Goal: Transaction & Acquisition: Purchase product/service

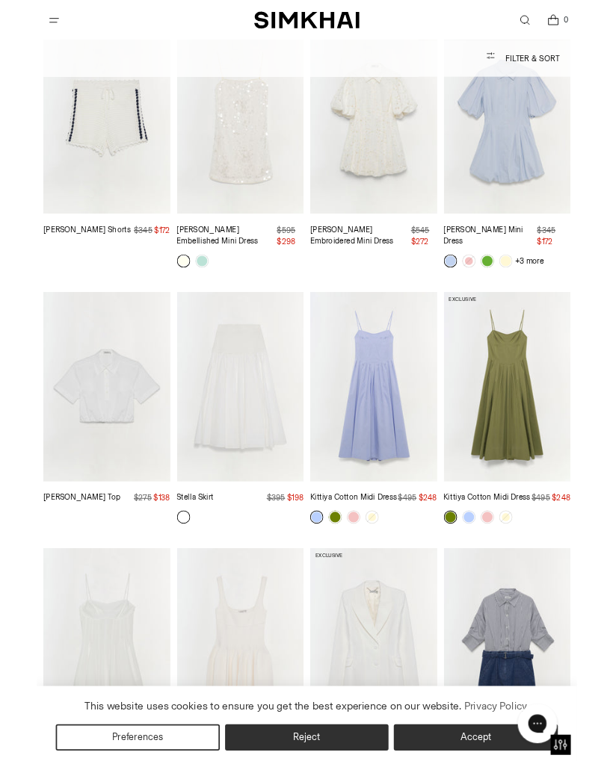
scroll to position [2999, 0]
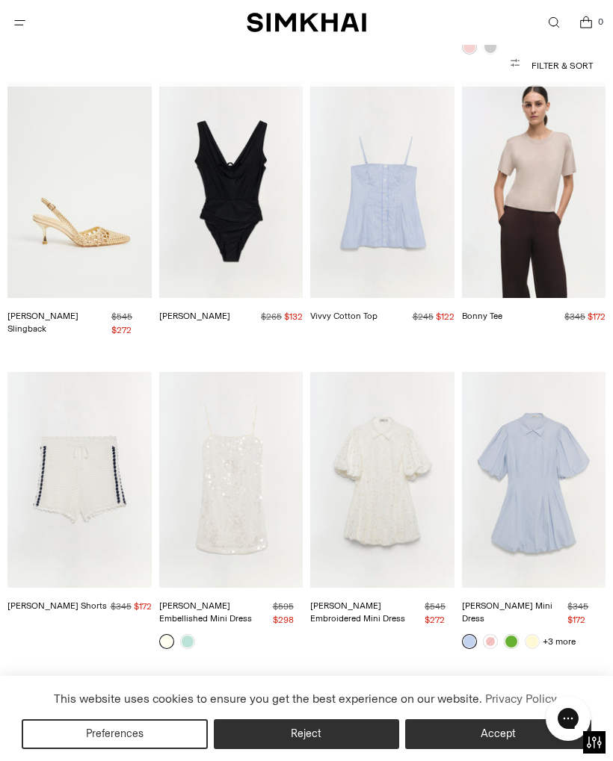
click at [570, 61] on button "Filter & Sort" at bounding box center [306, 66] width 572 height 30
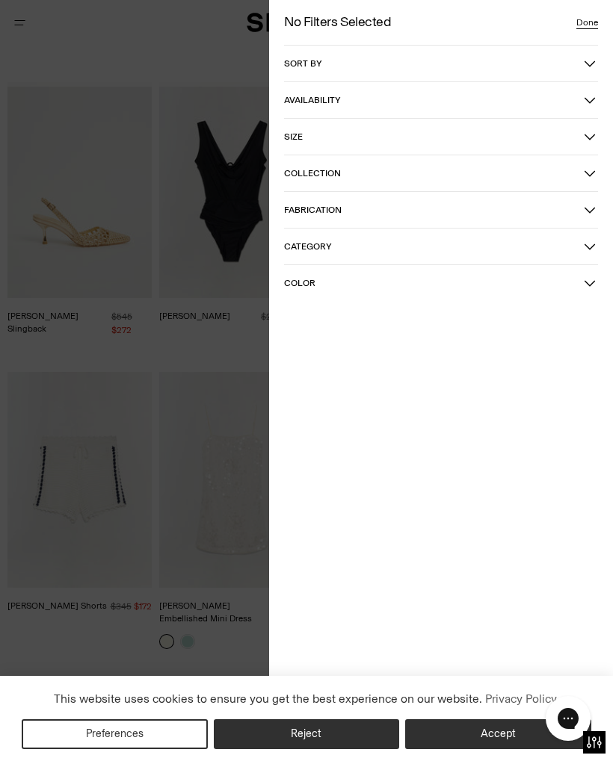
click at [588, 138] on icon "button" at bounding box center [589, 136] width 10 height 5
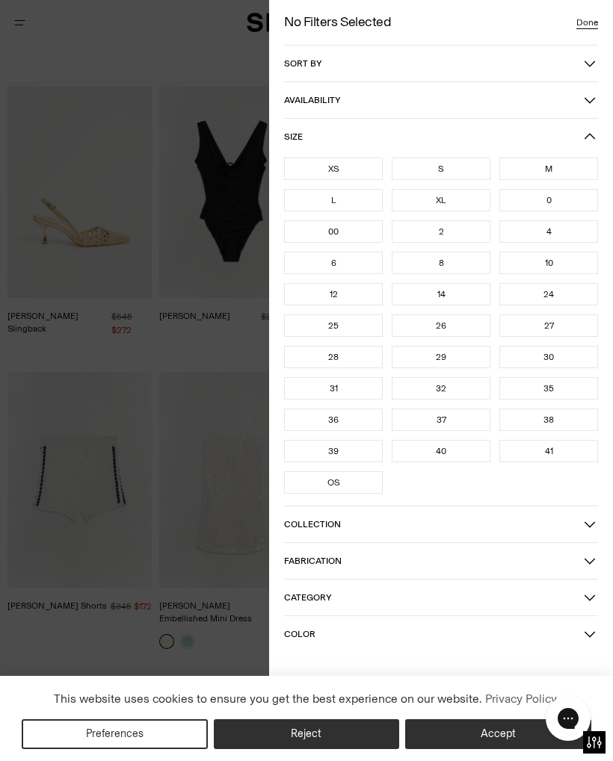
click at [565, 168] on div "M" at bounding box center [548, 169] width 99 height 22
click at [460, 265] on div "8" at bounding box center [441, 263] width 99 height 22
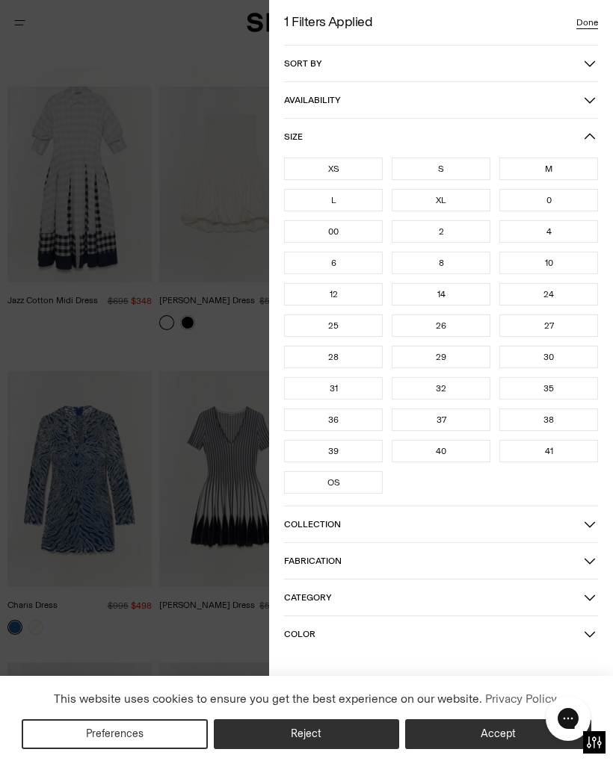
scroll to position [82, 0]
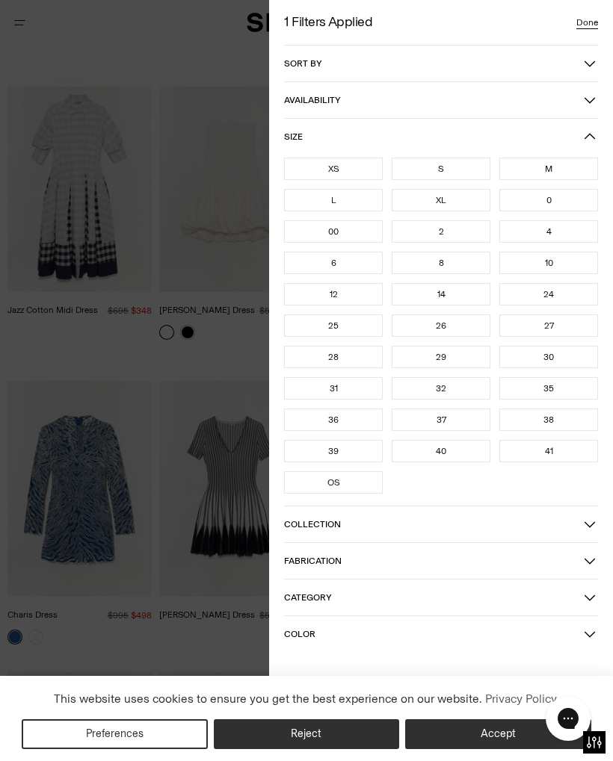
click at [457, 266] on div "8" at bounding box center [441, 263] width 99 height 22
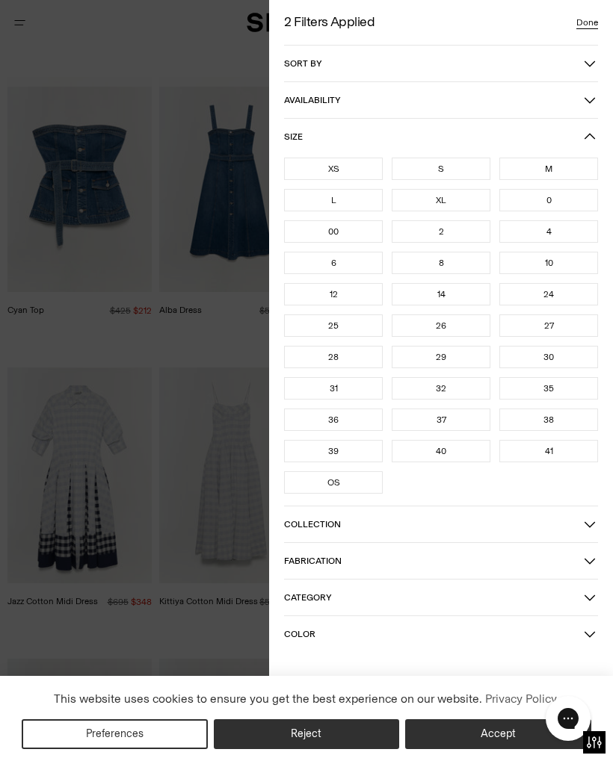
click at [353, 732] on button "Reject" at bounding box center [307, 735] width 186 height 30
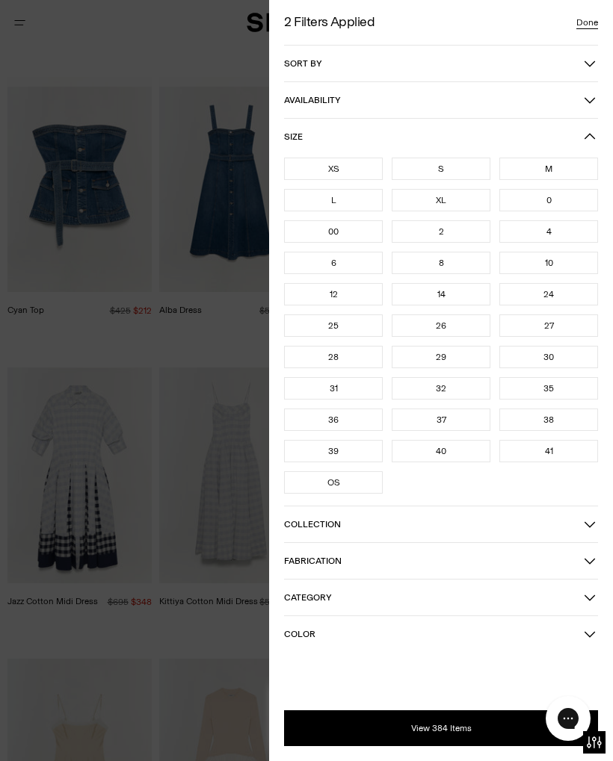
click at [475, 726] on button "View 384 Items" at bounding box center [441, 729] width 314 height 36
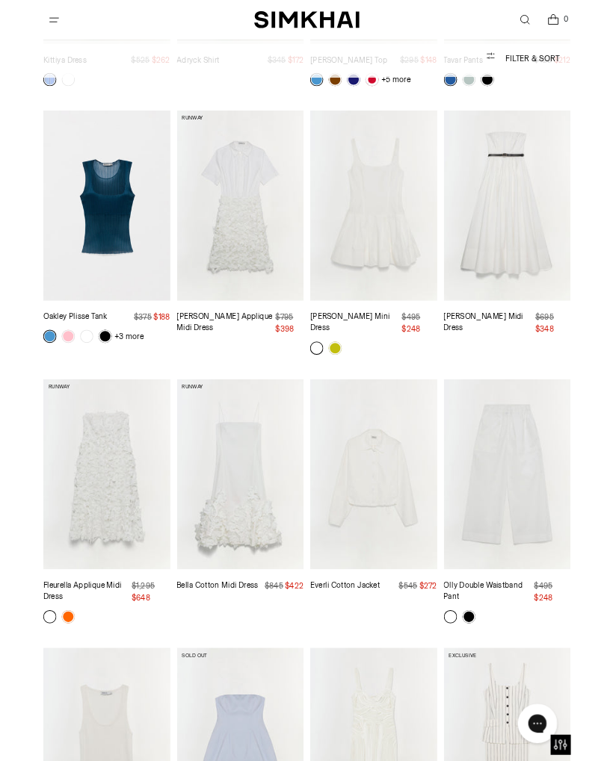
scroll to position [4166, 0]
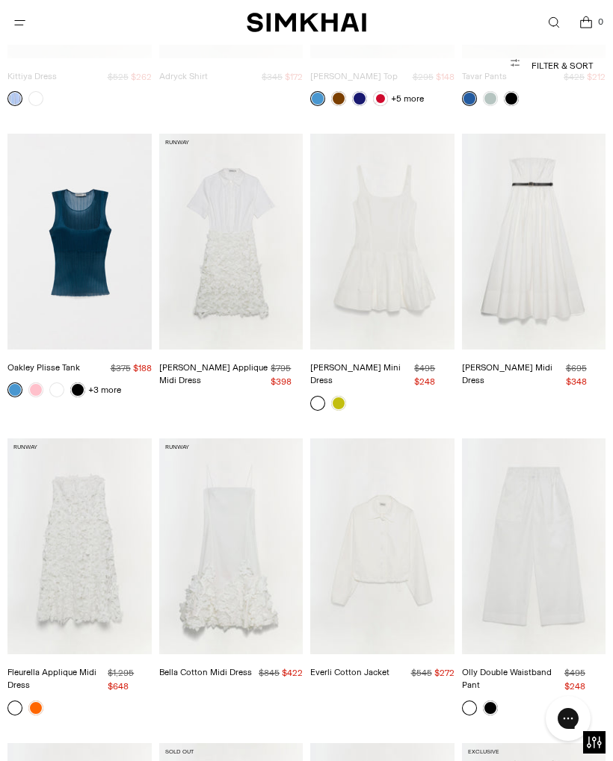
click at [192, 362] on link "Colette Applique Midi Dress" at bounding box center [213, 374] width 108 height 24
click at [92, 487] on img "Fleurella Applique Midi Dress" at bounding box center [79, 547] width 144 height 216
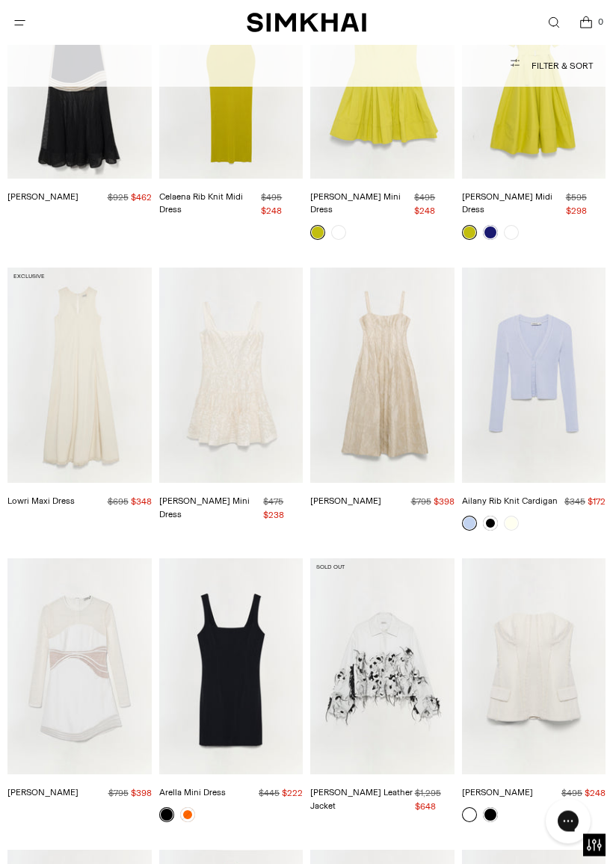
scroll to position [7037, 0]
click at [423, 598] on img "Evrin Vegan Leather Jacket" at bounding box center [382, 666] width 144 height 216
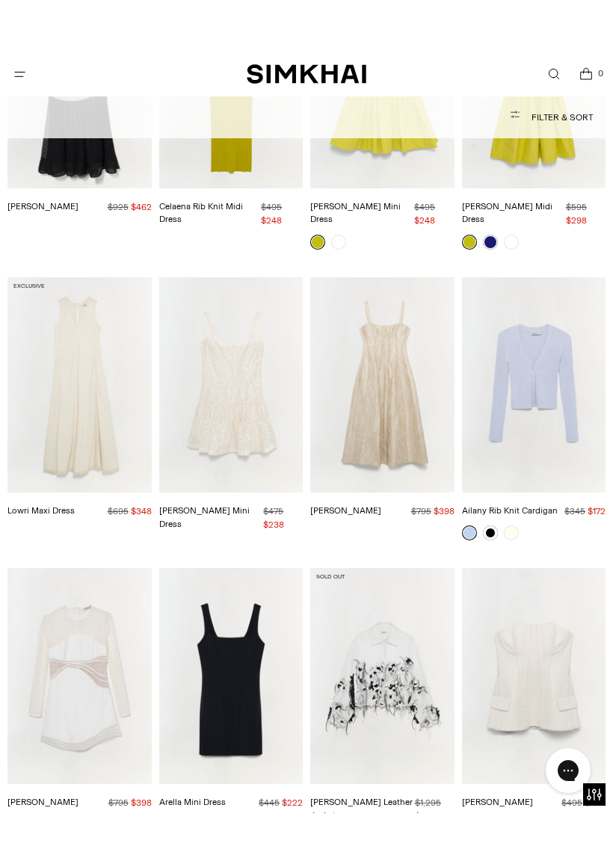
scroll to position [7231, 0]
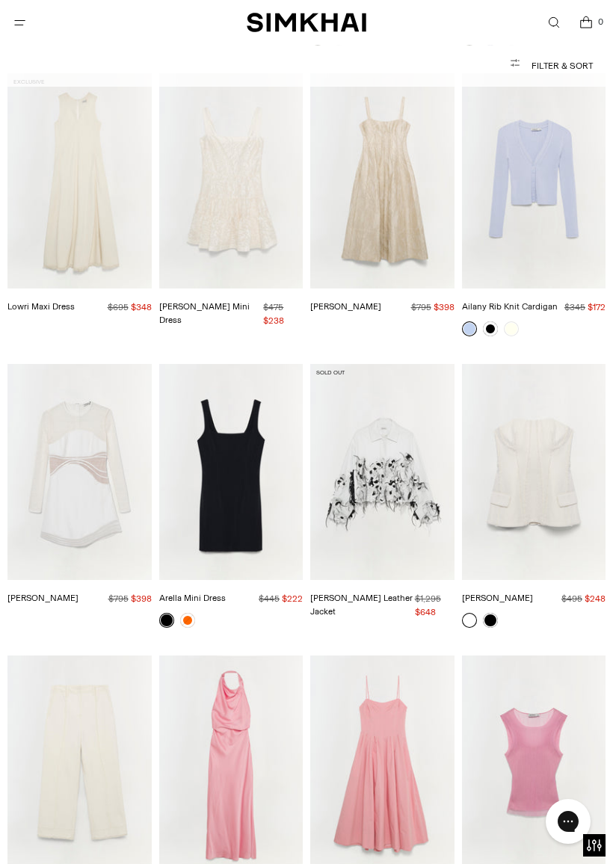
click at [193, 613] on link at bounding box center [187, 620] width 15 height 15
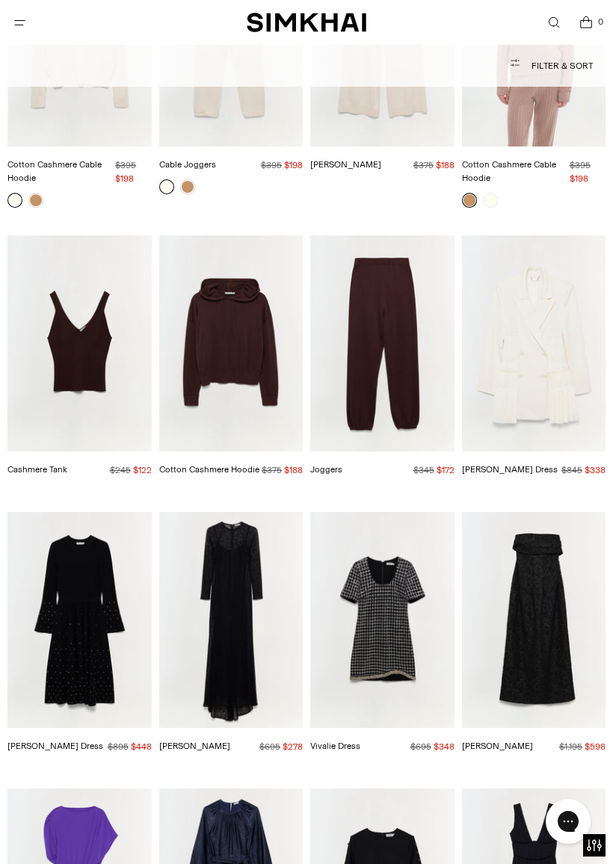
scroll to position [13232, 0]
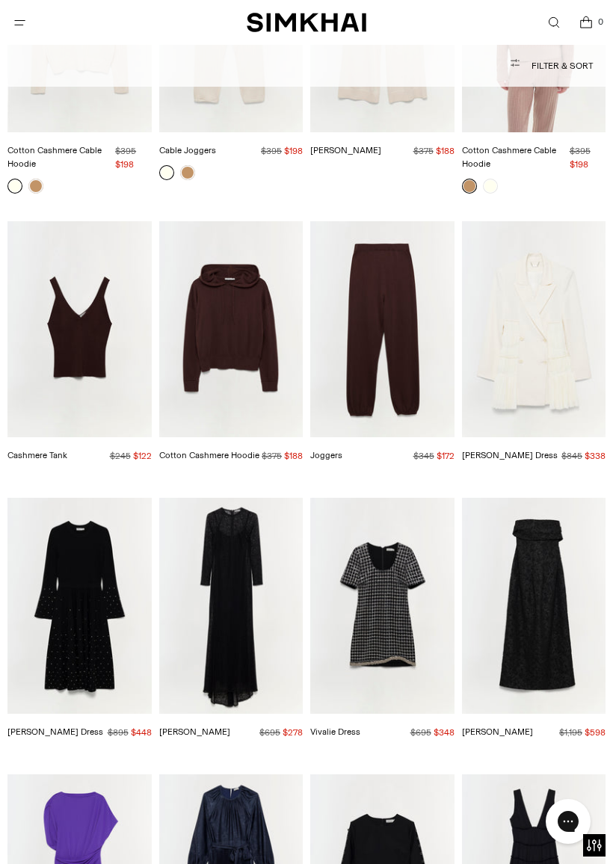
click at [411, 498] on img "Vivalie Dress" at bounding box center [382, 606] width 144 height 216
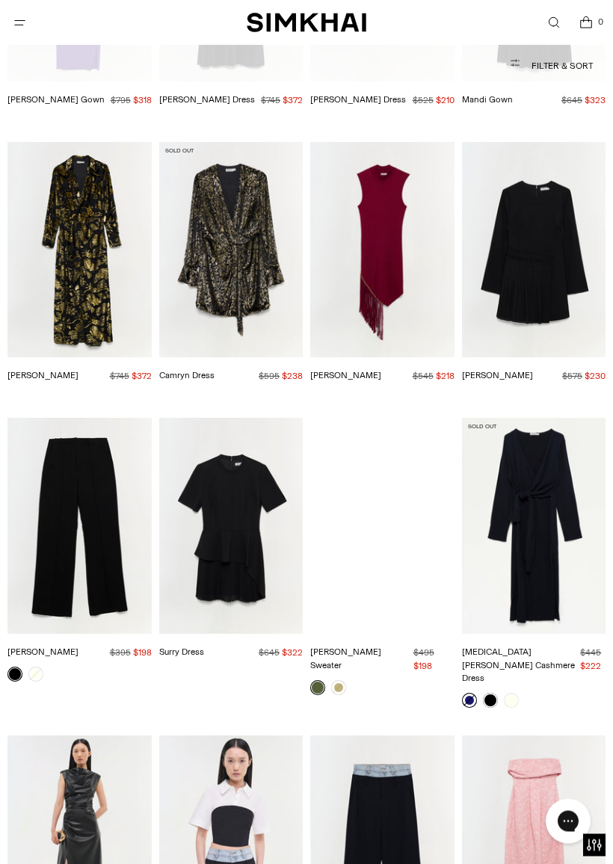
scroll to position [14150, 0]
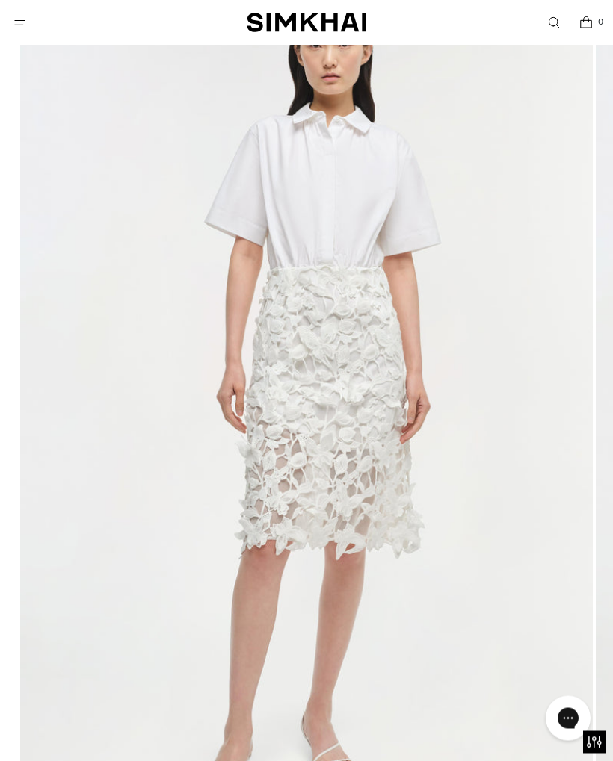
scroll to position [176, 0]
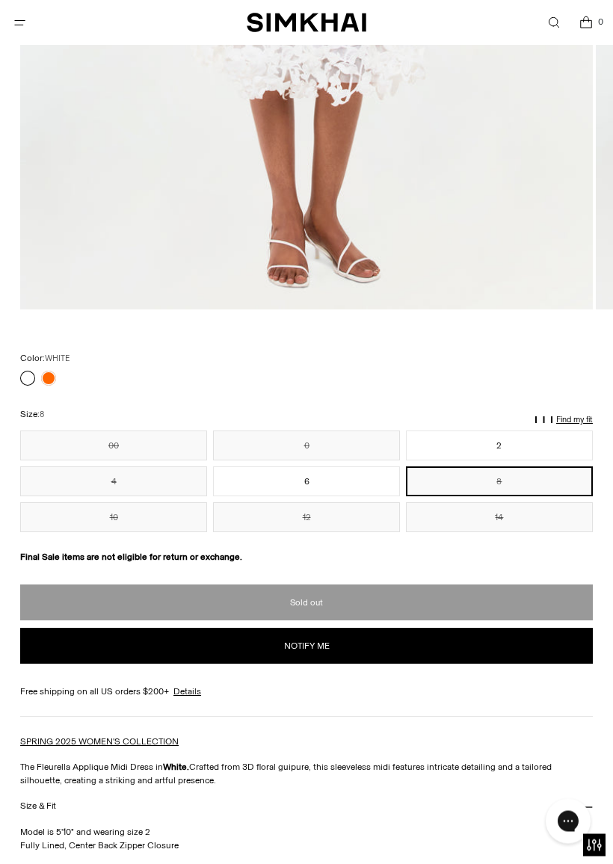
scroll to position [714, 0]
click at [52, 381] on link at bounding box center [48, 378] width 15 height 15
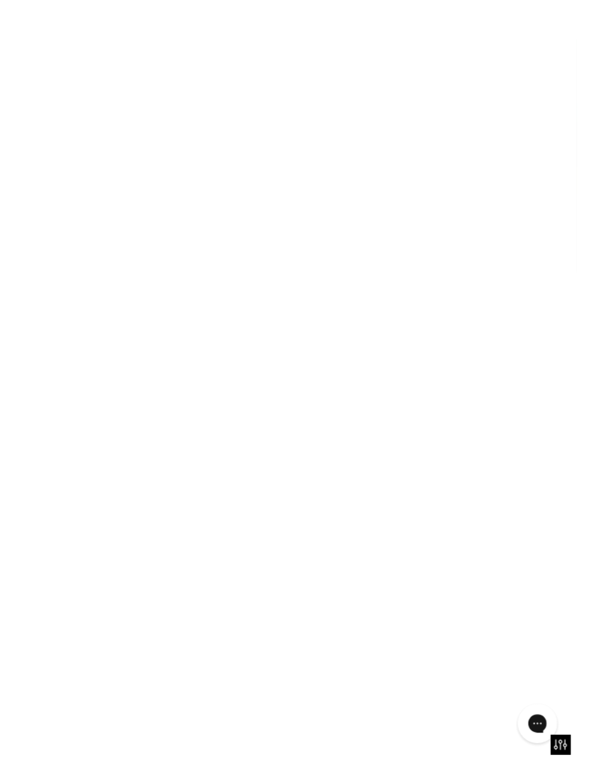
scroll to position [755, 0]
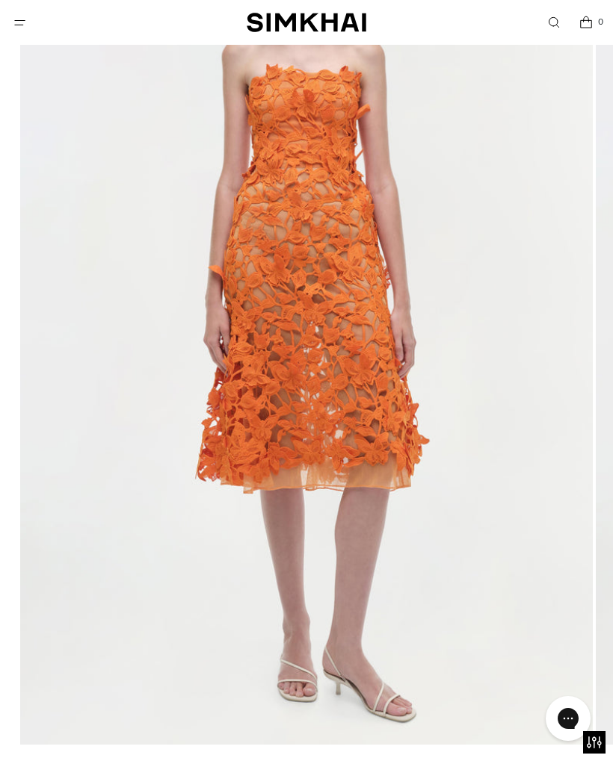
scroll to position [252, 0]
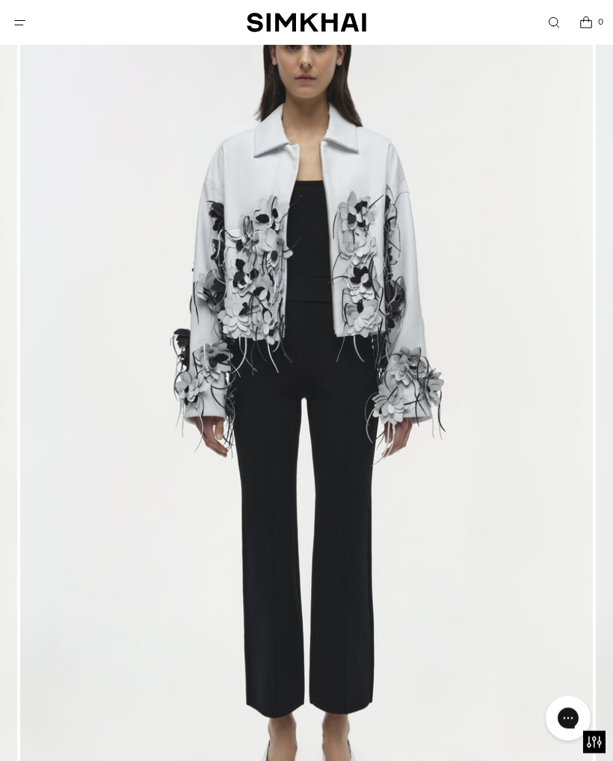
scroll to position [184, 0]
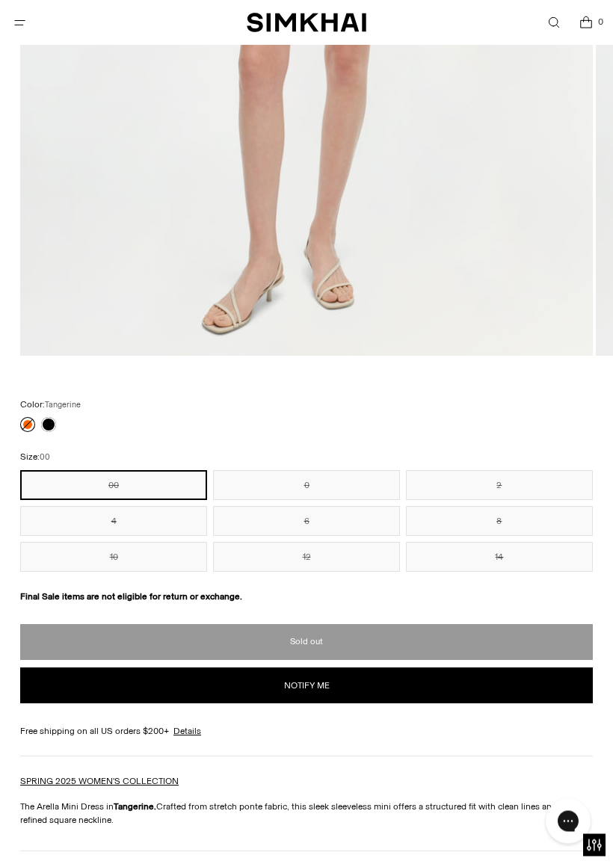
scroll to position [667, 0]
click at [54, 428] on link at bounding box center [48, 424] width 15 height 15
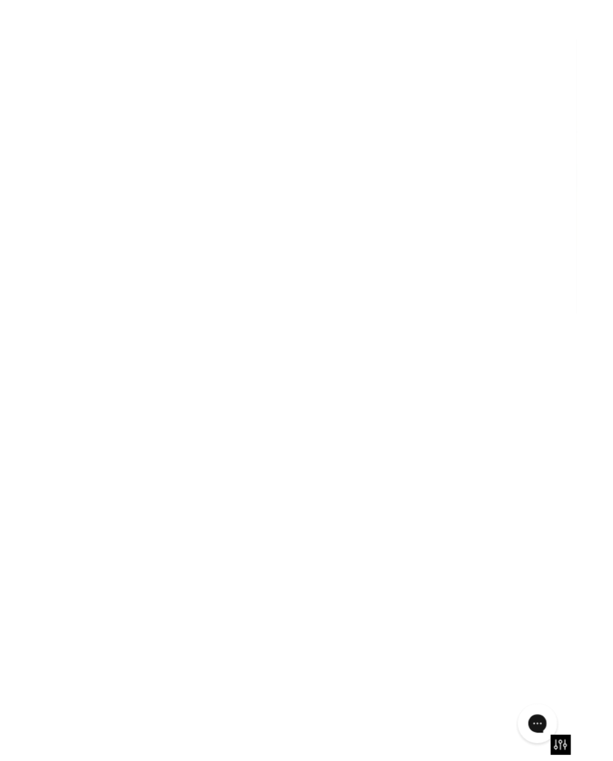
scroll to position [709, 0]
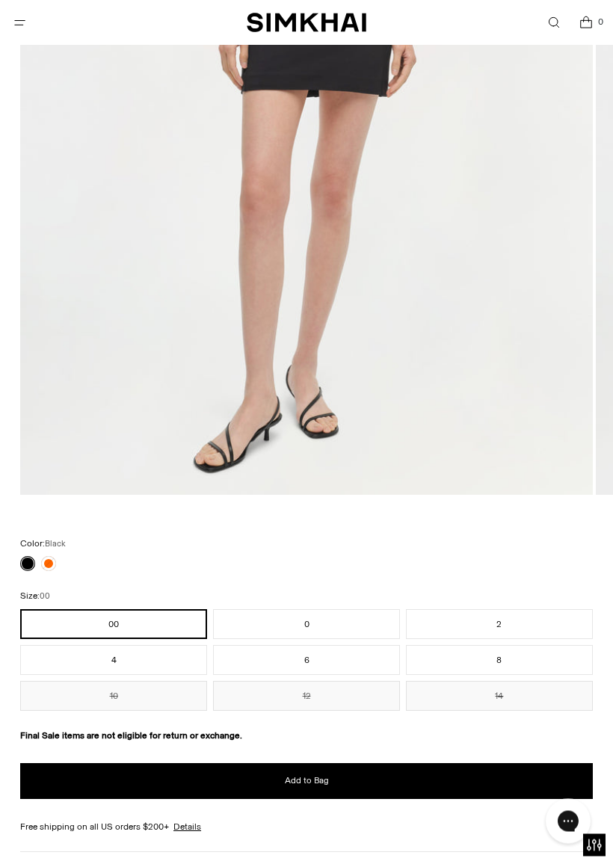
scroll to position [529, 0]
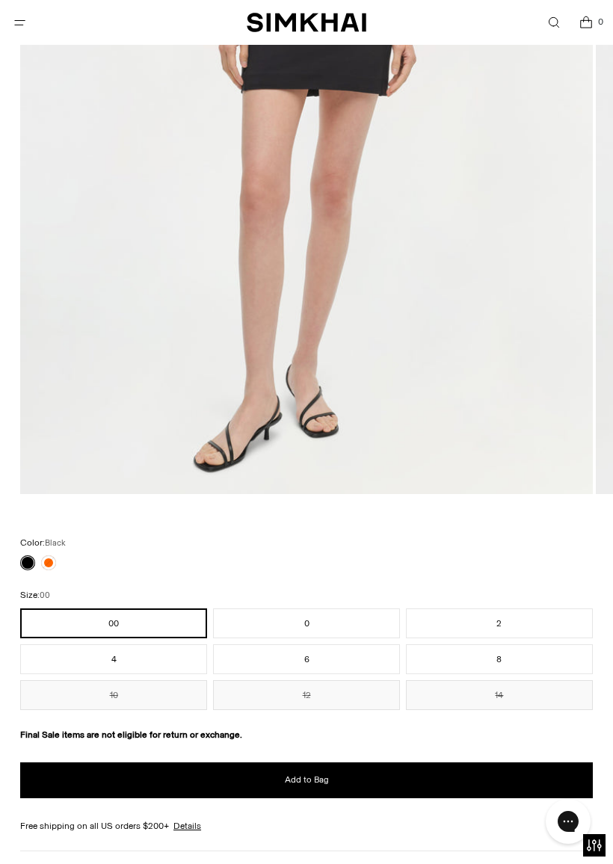
click at [522, 659] on button "8" at bounding box center [499, 659] width 187 height 30
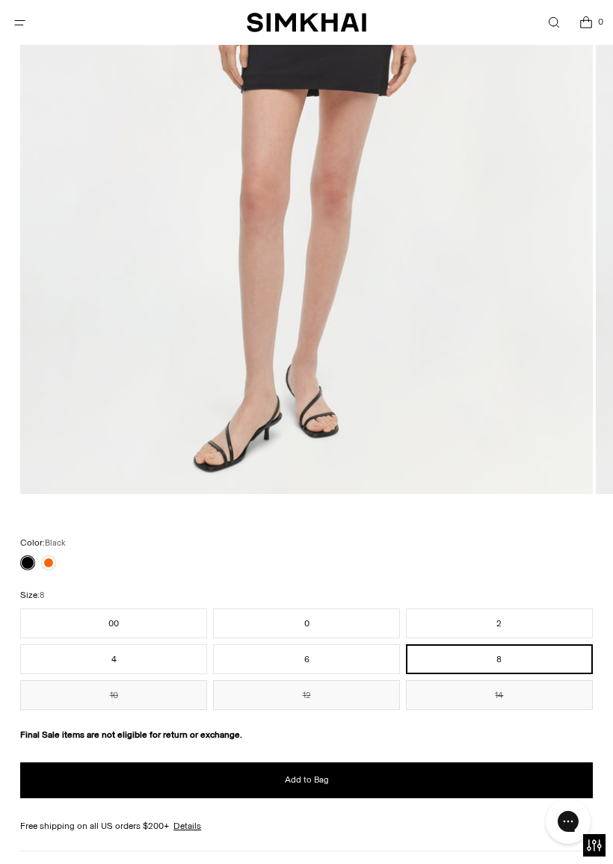
click at [494, 761] on button "Add to Bag" at bounding box center [306, 780] width 572 height 36
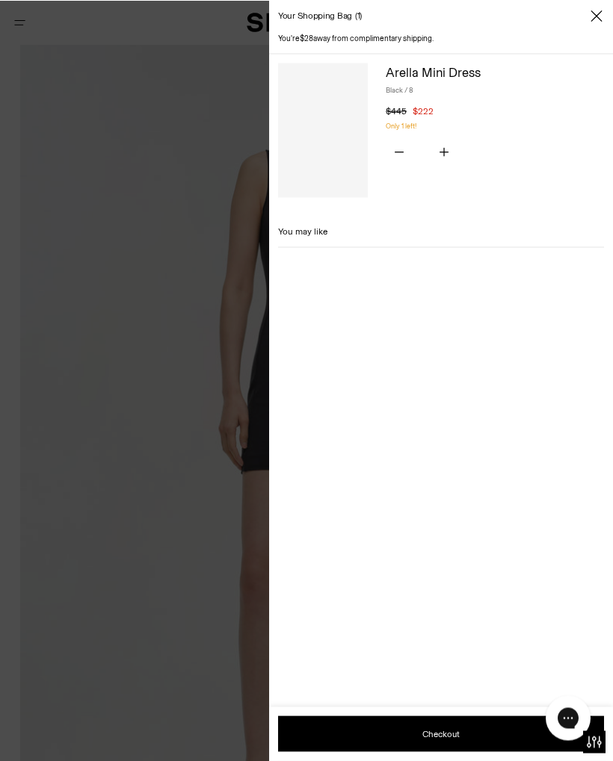
scroll to position [137, 0]
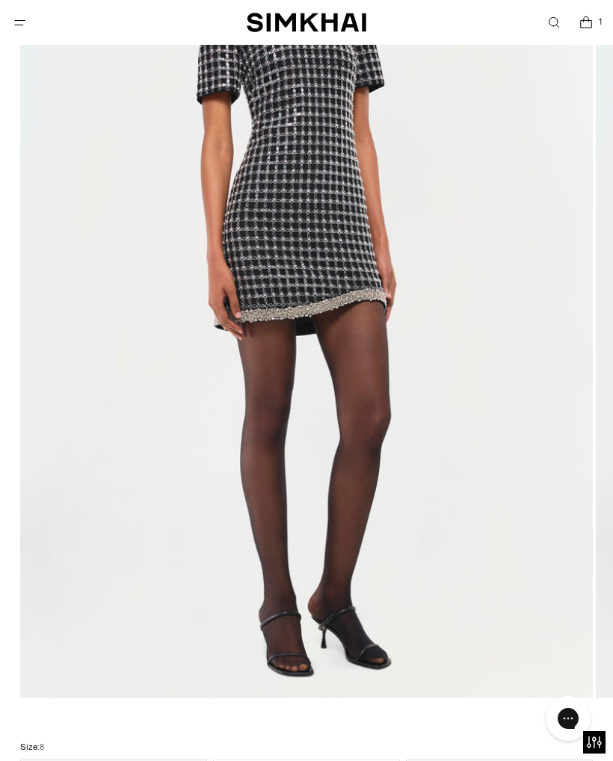
scroll to position [318, 0]
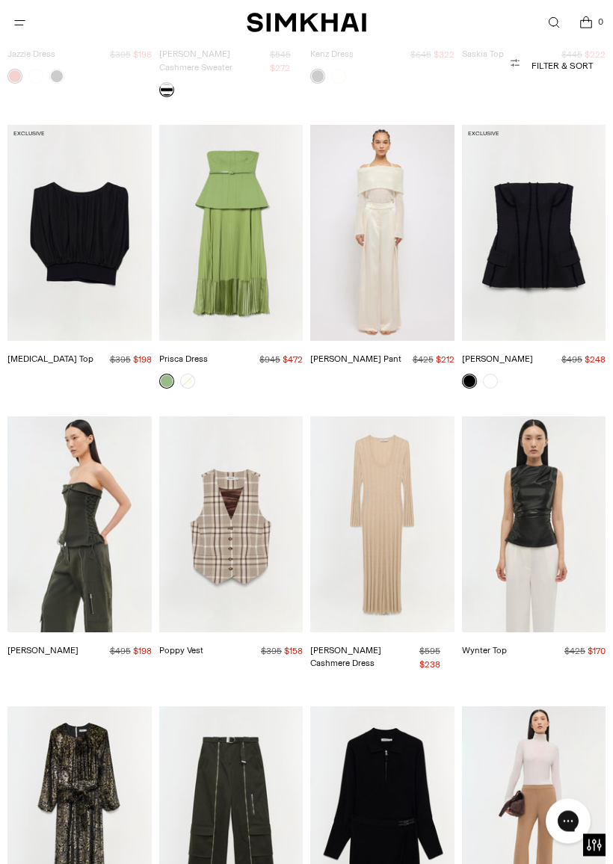
scroll to position [17364, 0]
click at [256, 416] on img "Poppy Vest" at bounding box center [231, 524] width 144 height 216
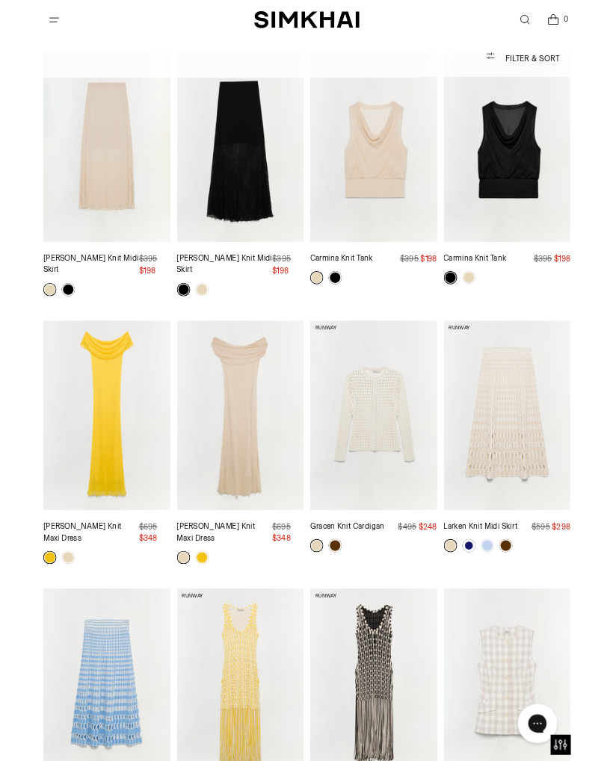
scroll to position [22748, 0]
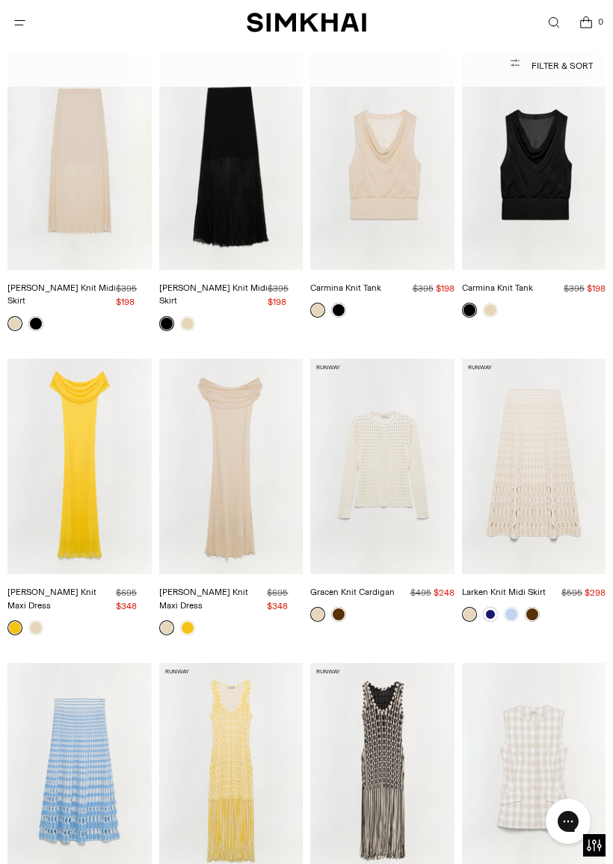
click at [415, 663] on img "Sonia Fringe Knit Dress" at bounding box center [382, 771] width 144 height 216
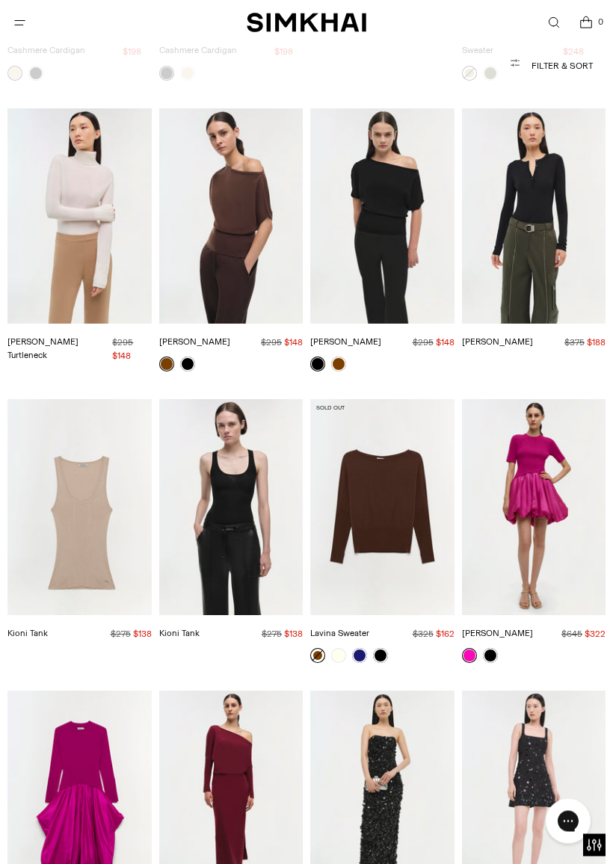
scroll to position [24202, 0]
click at [569, 690] on img "Ziva Dress" at bounding box center [534, 798] width 144 height 216
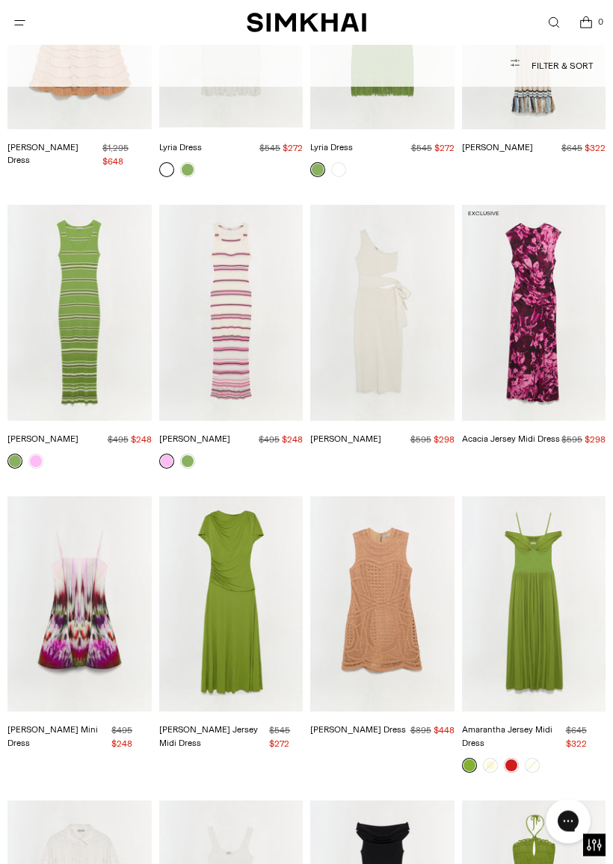
scroll to position [26149, 0]
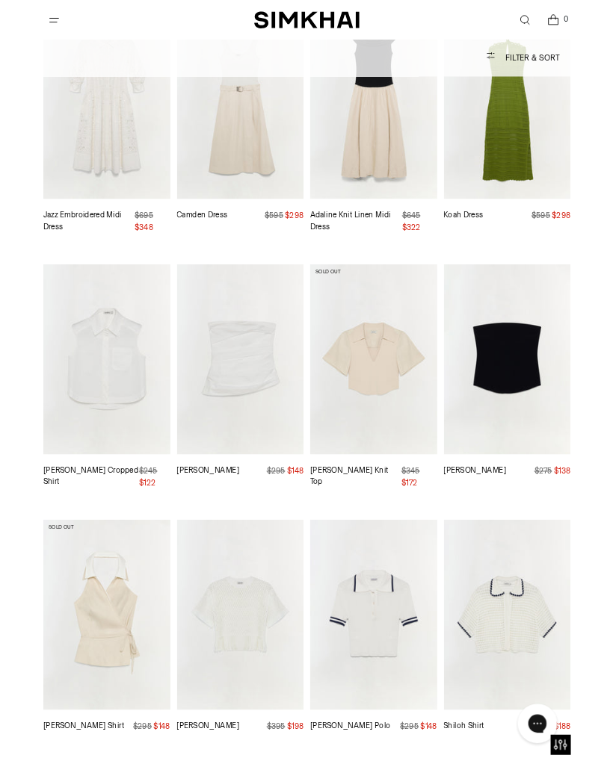
scroll to position [26922, 0]
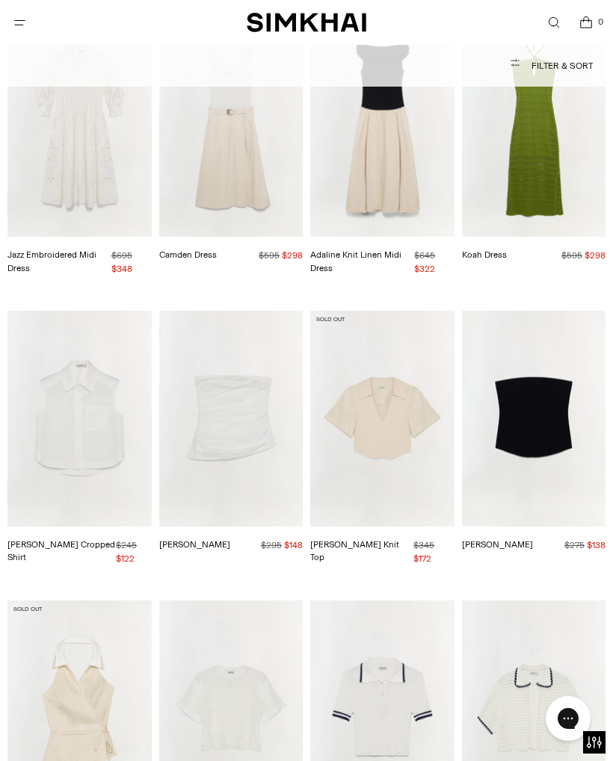
click at [561, 601] on img "Shiloh Shirt" at bounding box center [534, 709] width 144 height 216
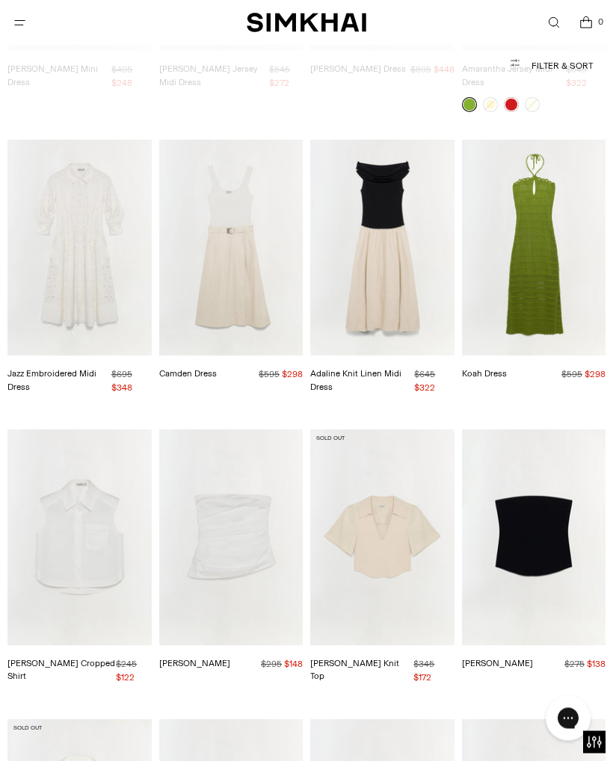
scroll to position [26803, 0]
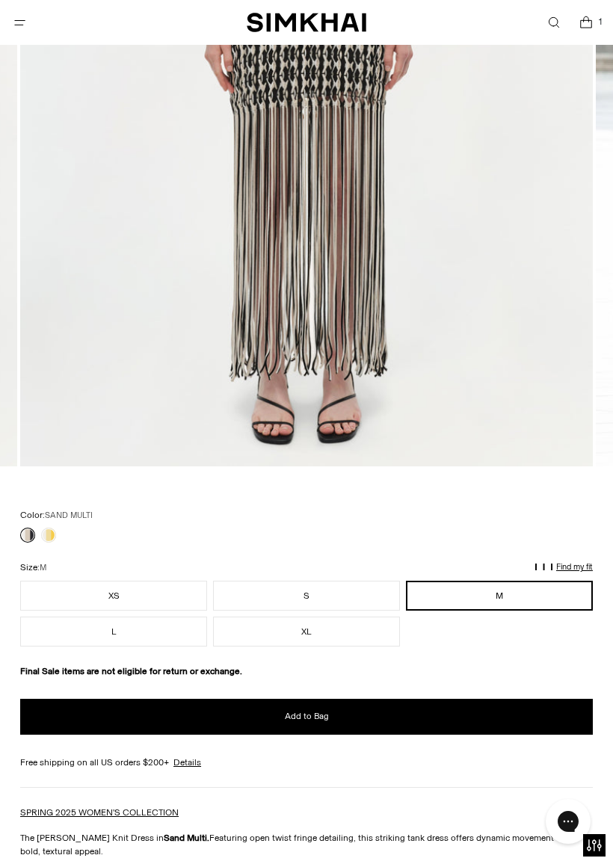
scroll to position [565, 0]
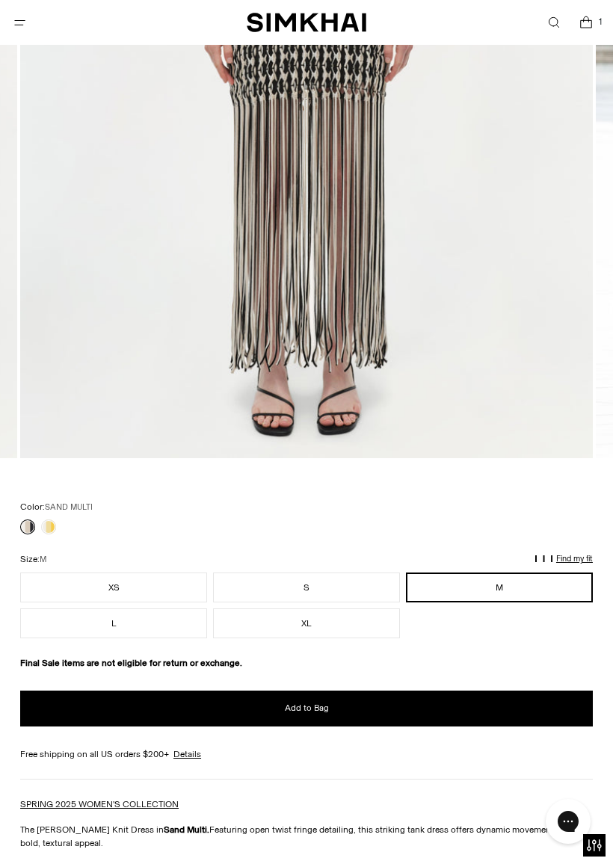
click at [504, 692] on button "Add to Bag" at bounding box center [306, 708] width 572 height 36
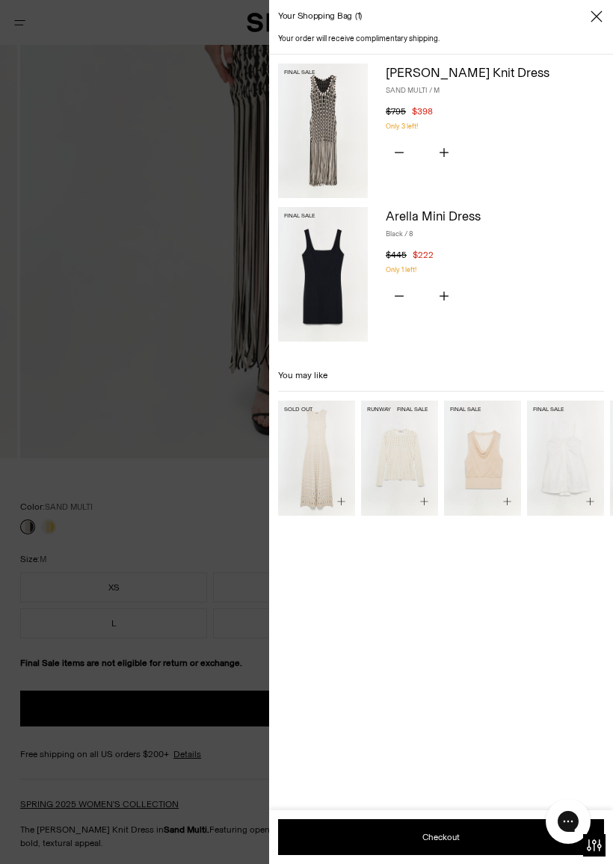
click at [213, 523] on div at bounding box center [306, 432] width 613 height 864
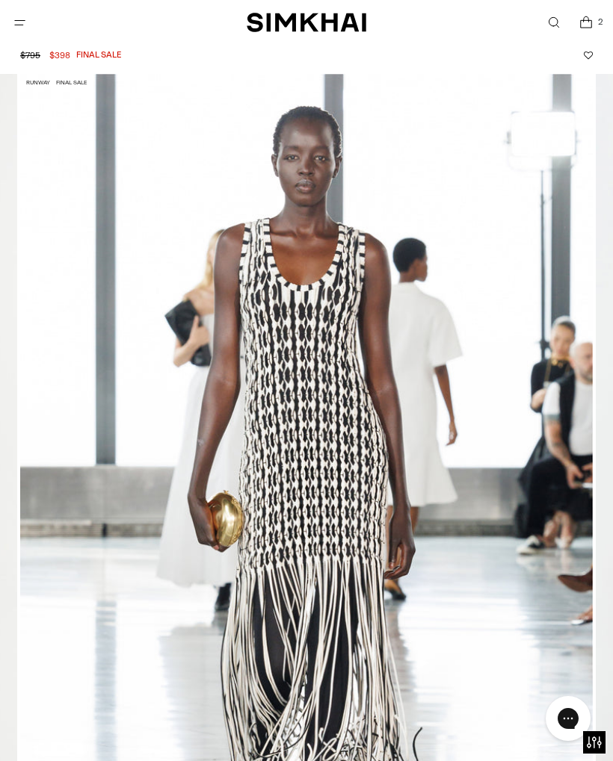
scroll to position [90, 0]
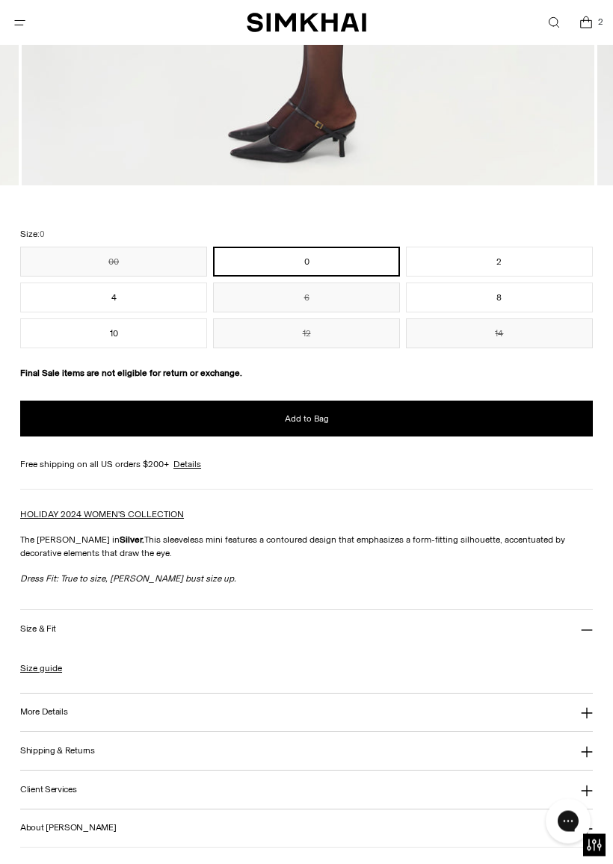
scroll to position [838, 0]
click at [567, 312] on button "8" at bounding box center [499, 297] width 187 height 30
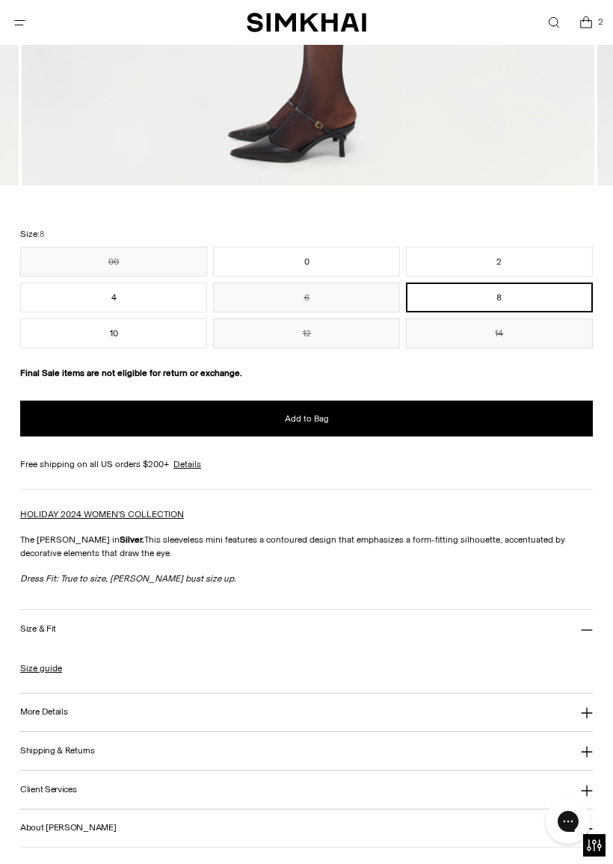
click at [522, 426] on button "Add to Bag" at bounding box center [306, 419] width 572 height 36
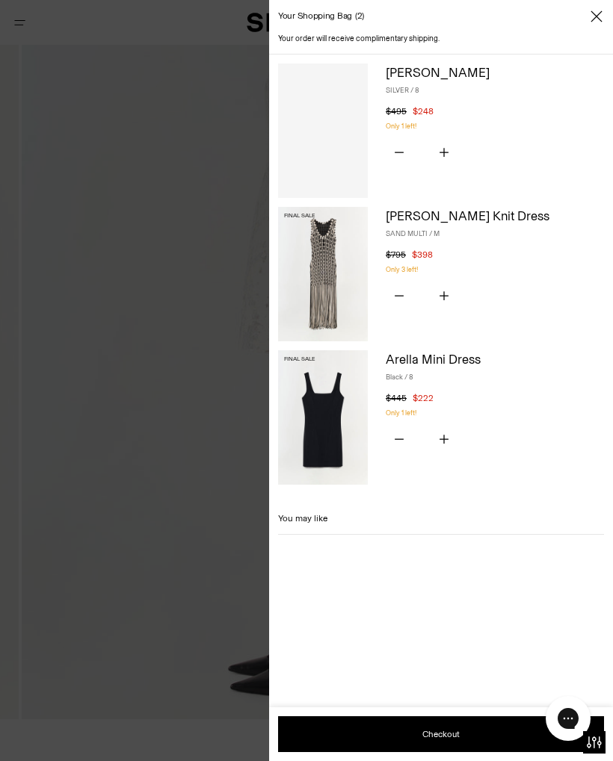
scroll to position [302, 0]
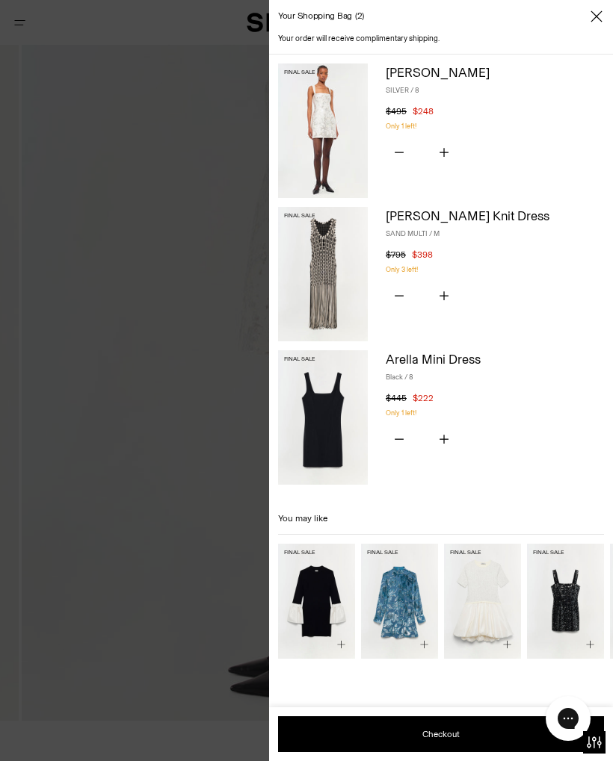
click at [596, 19] on icon "Close" at bounding box center [596, 16] width 12 height 15
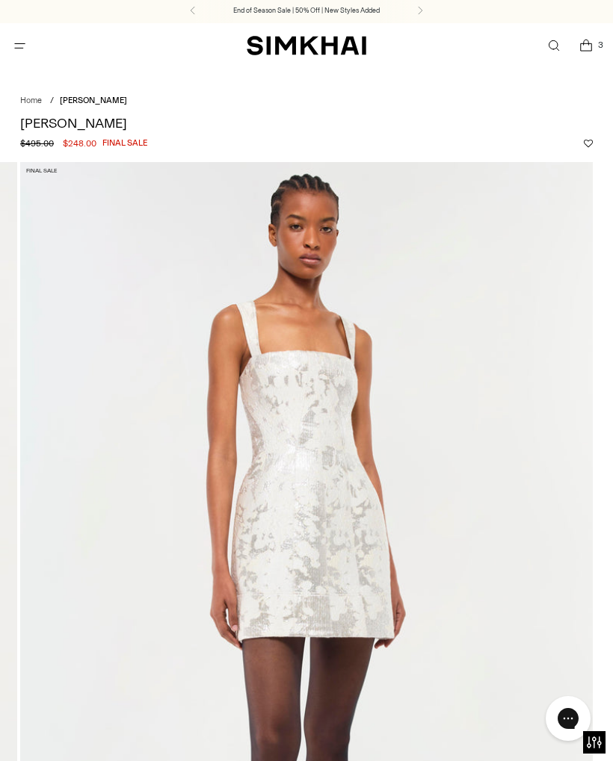
scroll to position [0, 0]
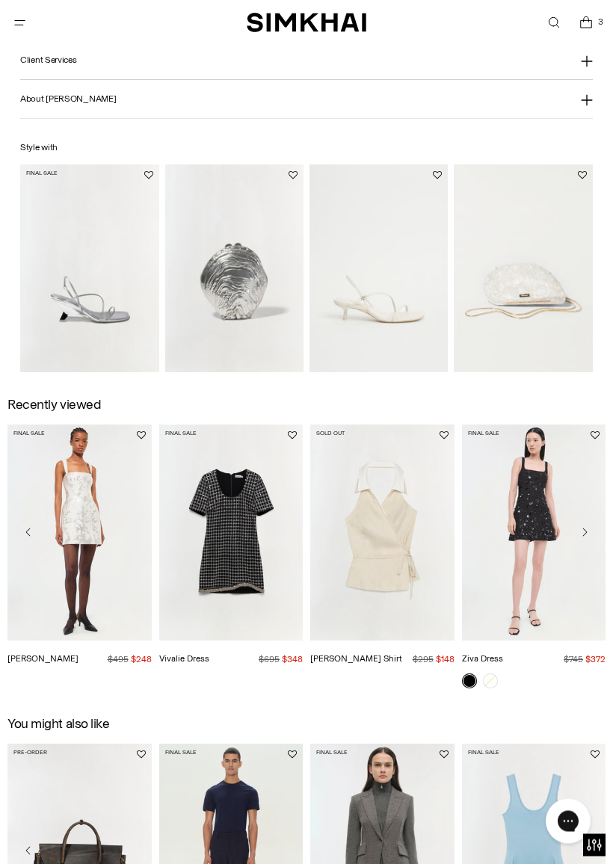
scroll to position [1657, 0]
click at [550, 547] on img "Ziva Dress" at bounding box center [534, 532] width 144 height 216
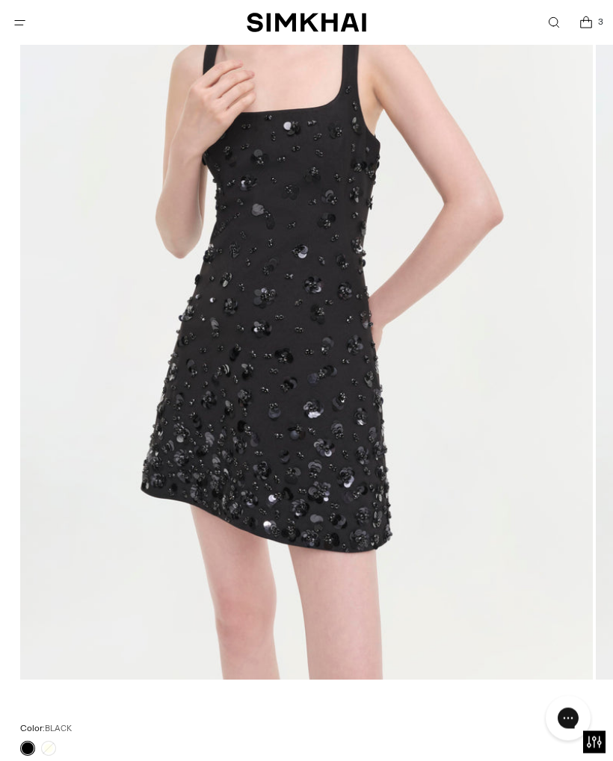
scroll to position [339, 0]
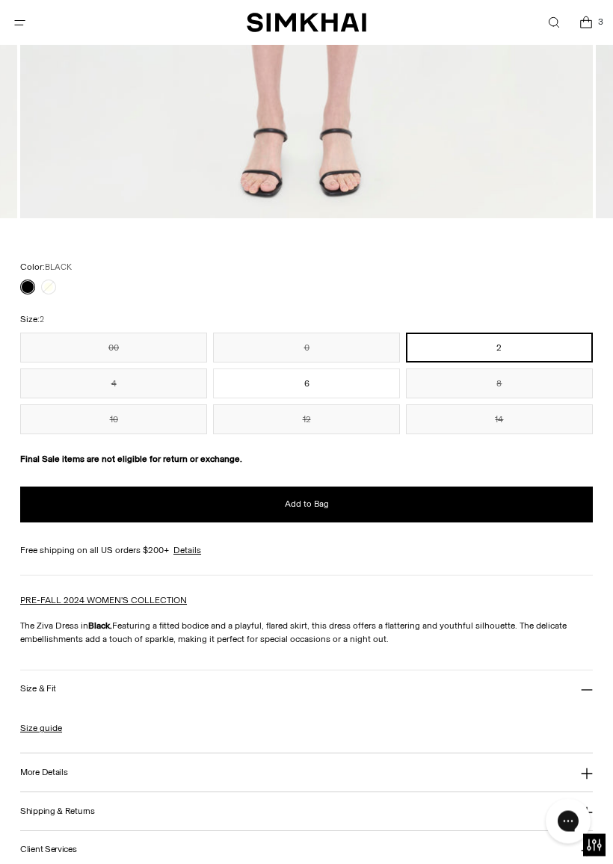
click at [284, 386] on button "6" at bounding box center [306, 384] width 187 height 30
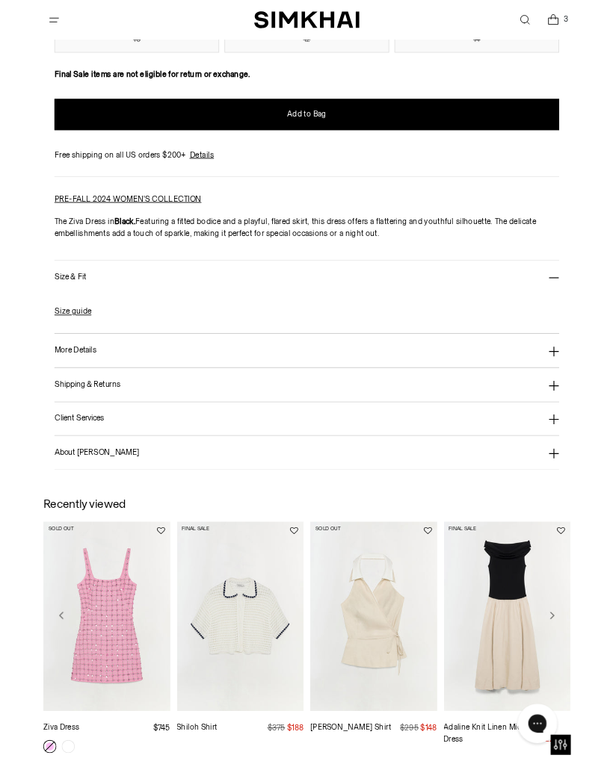
scroll to position [1172, 0]
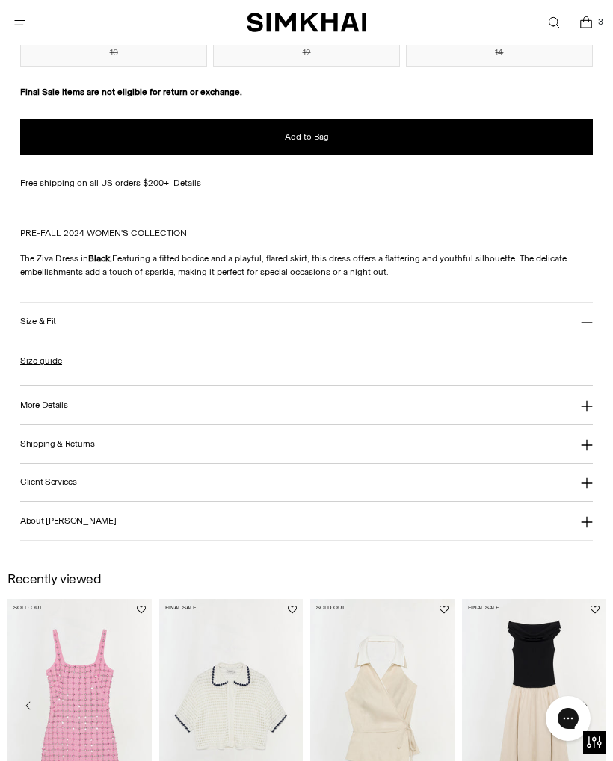
click at [42, 368] on link "Size guide" at bounding box center [41, 360] width 42 height 13
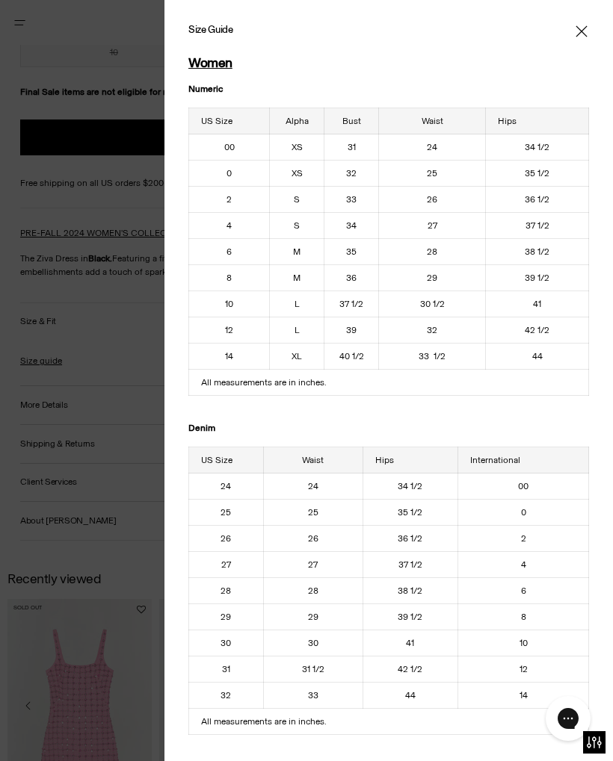
click at [583, 27] on icon "Close" at bounding box center [581, 31] width 12 height 15
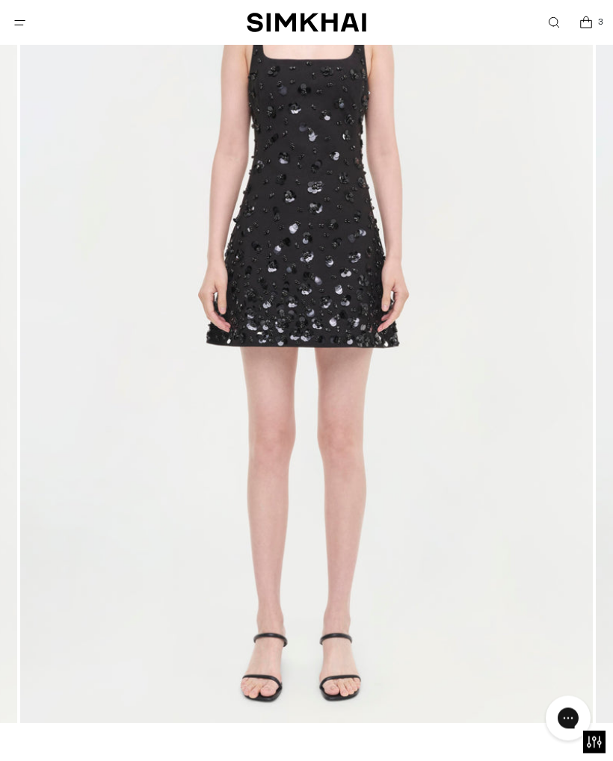
scroll to position [295, 0]
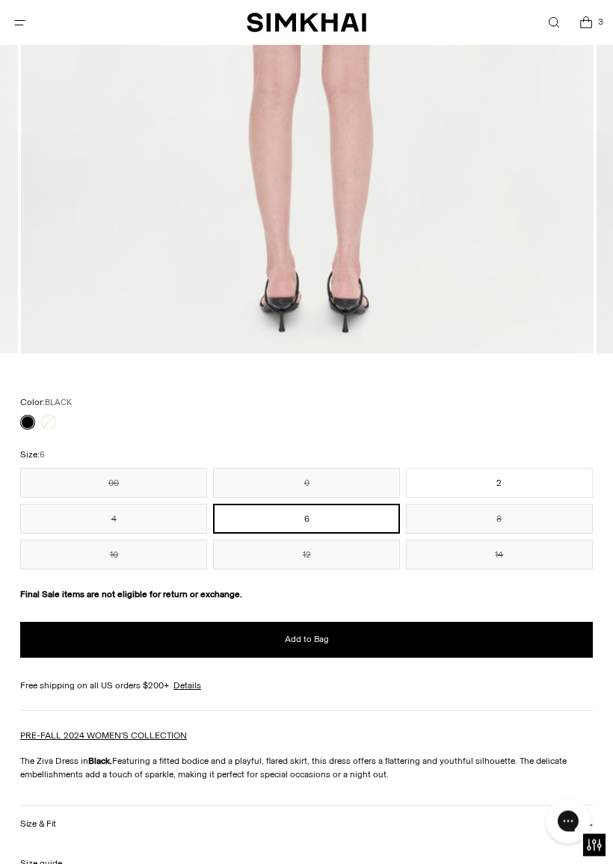
click at [479, 633] on button "Add to Bag" at bounding box center [306, 640] width 572 height 36
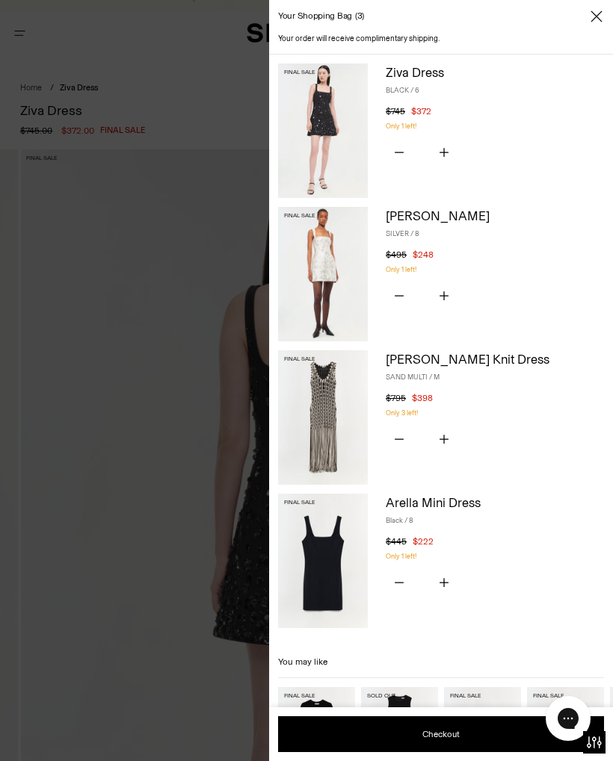
scroll to position [0, 0]
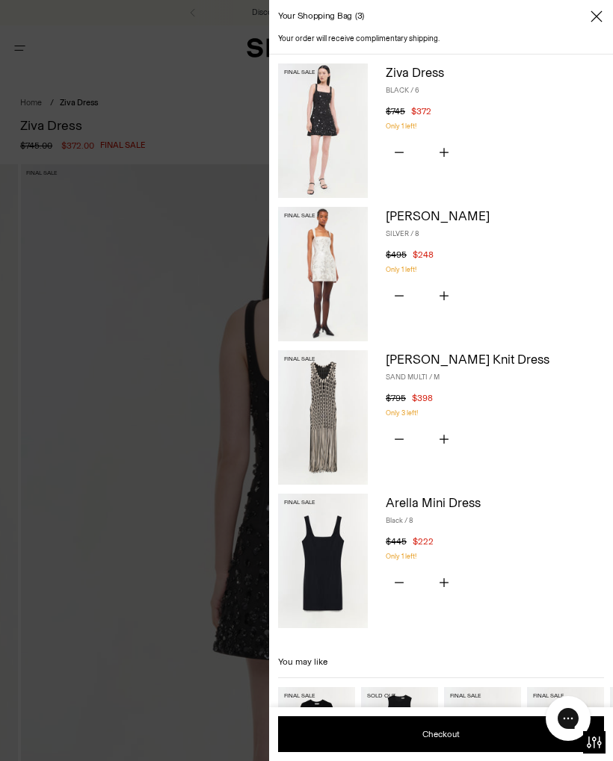
click at [356, 537] on img at bounding box center [323, 561] width 90 height 134
